Goal: Information Seeking & Learning: Learn about a topic

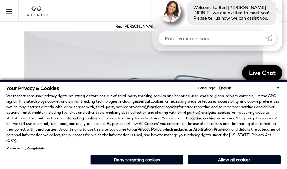
scroll to position [1086, 0]
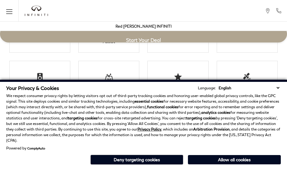
scroll to position [1086, 0]
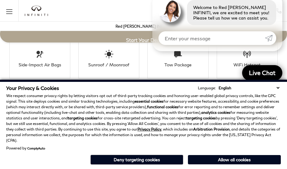
scroll to position [1124, 0]
